Goal: Transaction & Acquisition: Purchase product/service

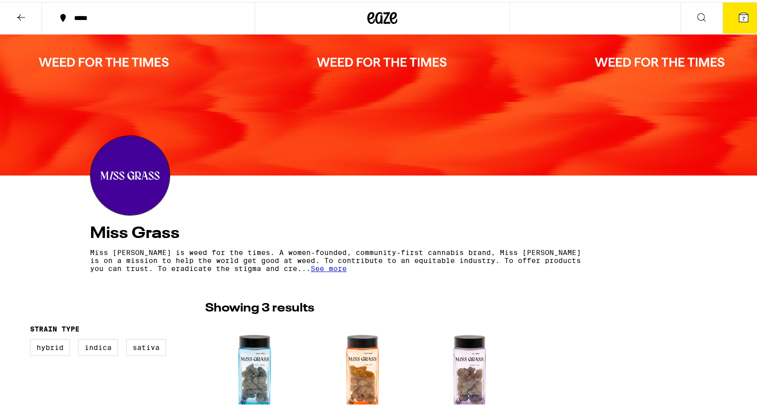
click at [24, 19] on icon at bounding box center [21, 16] width 12 height 12
click at [22, 16] on icon at bounding box center [21, 16] width 12 height 12
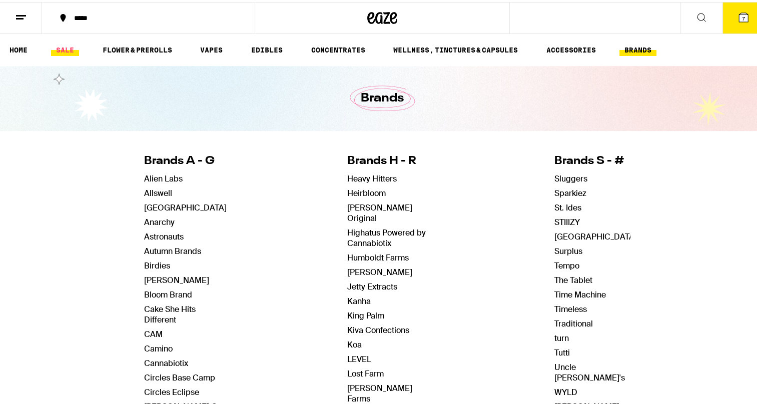
click at [65, 50] on link "SALE" at bounding box center [65, 48] width 28 height 12
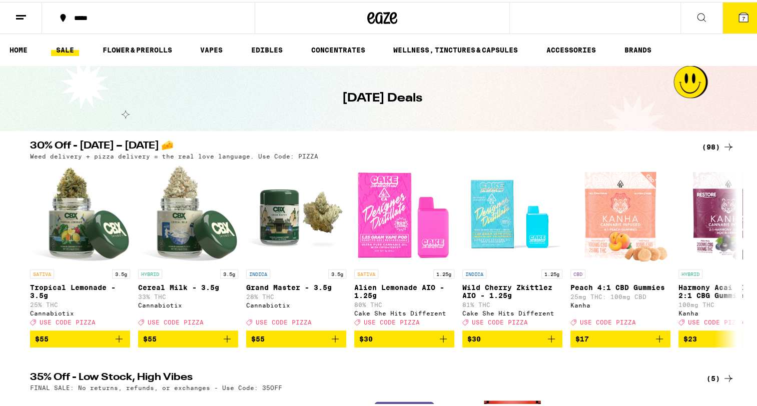
click at [713, 145] on div "(98)" at bounding box center [718, 145] width 33 height 12
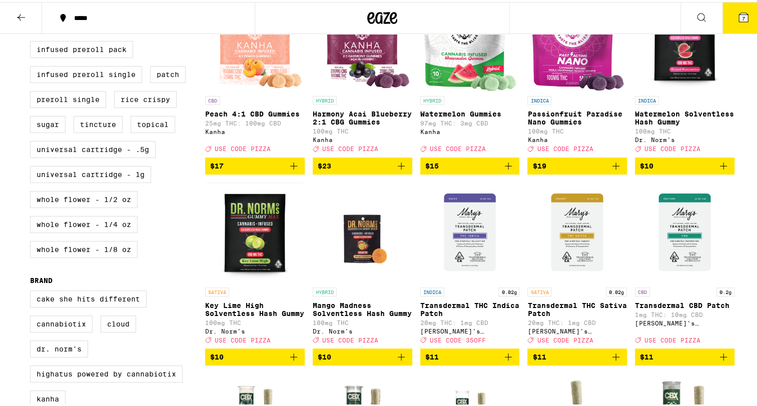
scroll to position [340, 0]
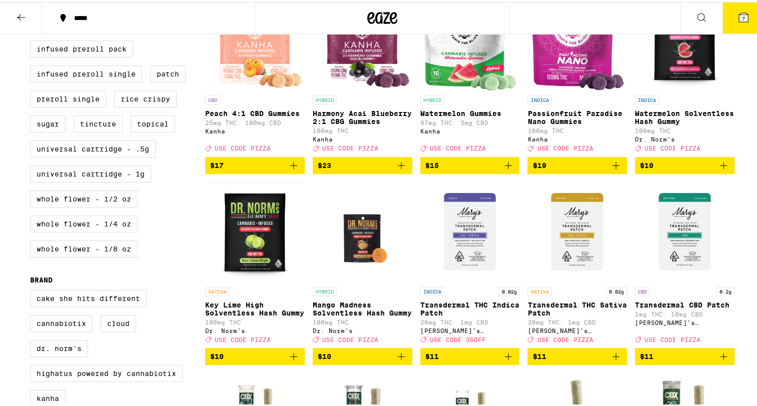
click at [400, 358] on icon "Add to bag" at bounding box center [401, 354] width 7 height 7
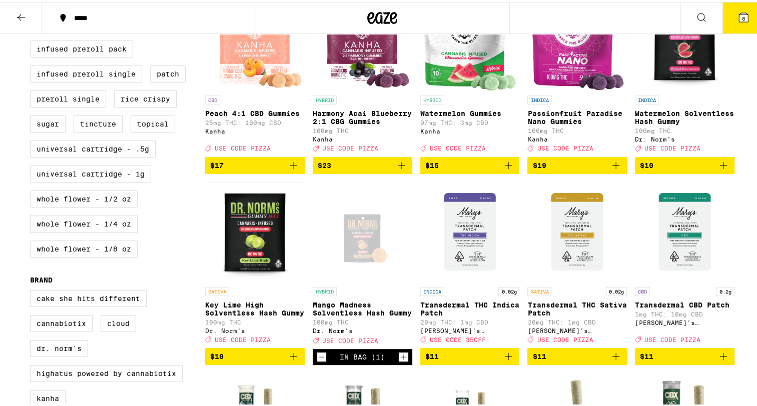
click at [720, 167] on icon "Add to bag" at bounding box center [723, 163] width 7 height 7
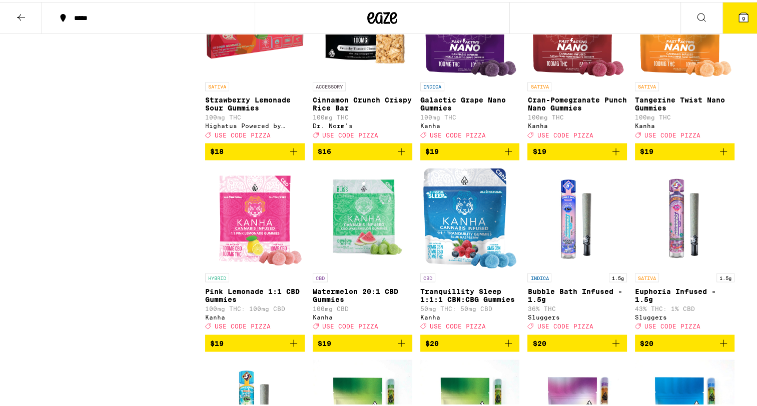
scroll to position [1685, 0]
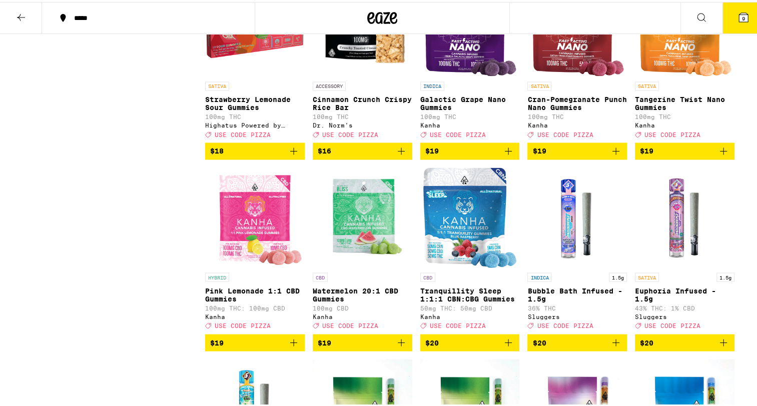
click at [507, 155] on icon "Add to bag" at bounding box center [508, 149] width 12 height 12
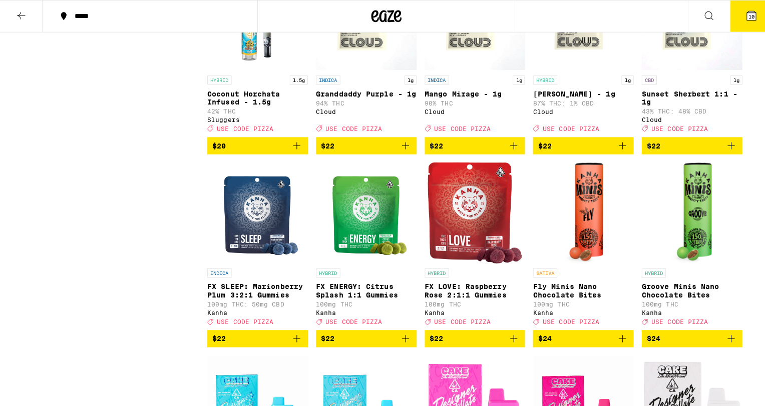
scroll to position [2039, 0]
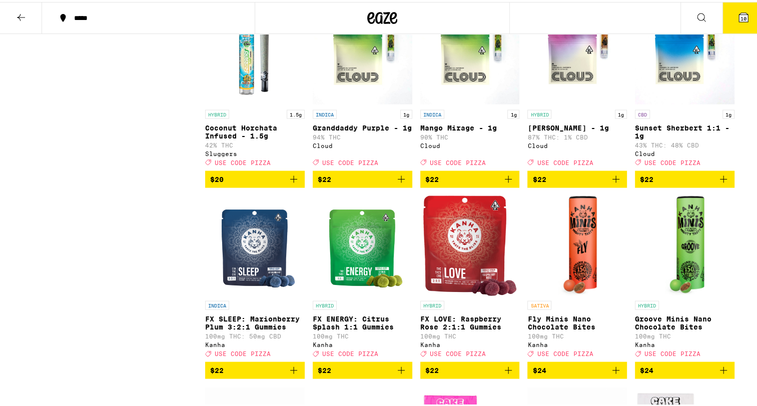
click at [741, 18] on span "10" at bounding box center [744, 17] width 6 height 6
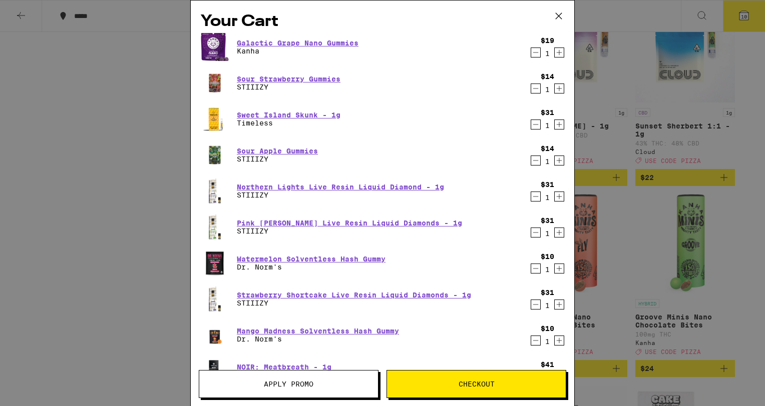
click at [531, 125] on icon "Decrement" at bounding box center [535, 125] width 9 height 12
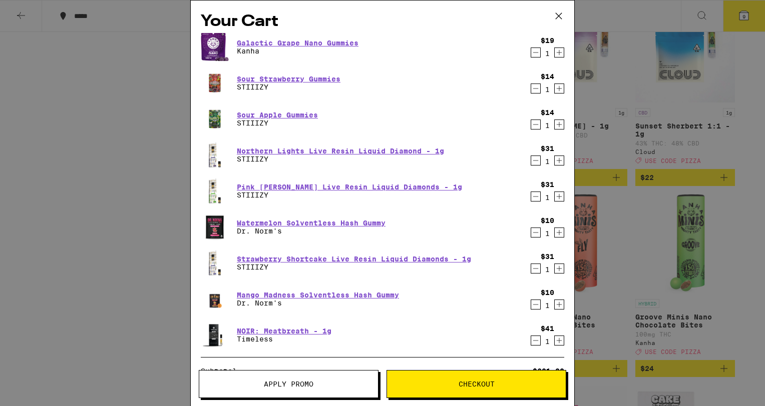
click at [531, 91] on icon "Decrement" at bounding box center [535, 89] width 9 height 12
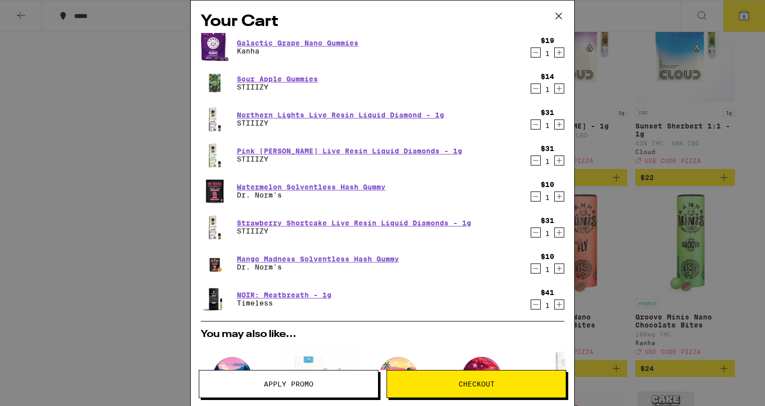
click at [558, 17] on icon at bounding box center [558, 16] width 15 height 15
